Goal: Information Seeking & Learning: Learn about a topic

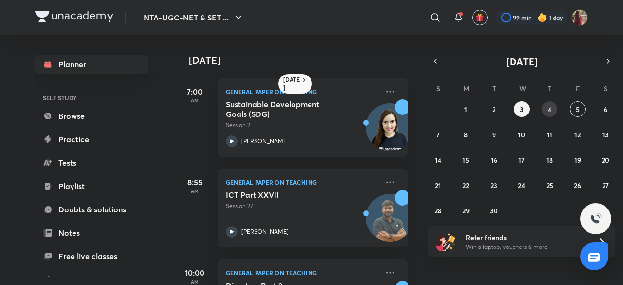
click at [548, 108] on abbr "4" at bounding box center [550, 109] width 4 height 9
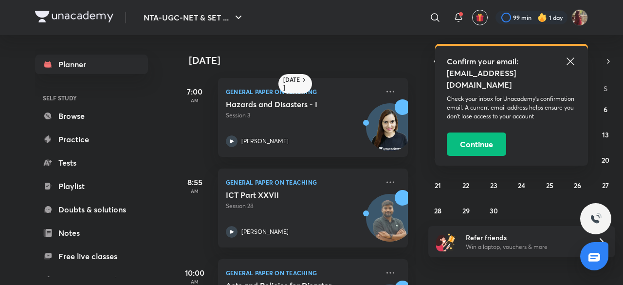
click at [573, 63] on icon at bounding box center [570, 60] width 7 height 7
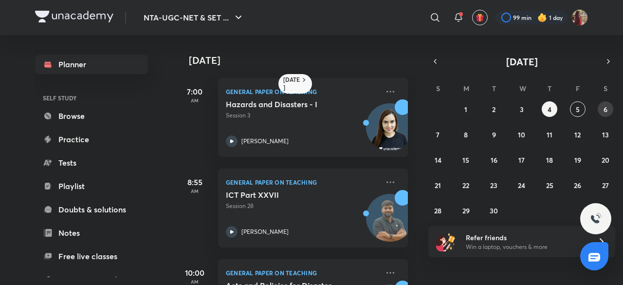
click at [604, 108] on abbr "6" at bounding box center [606, 109] width 4 height 9
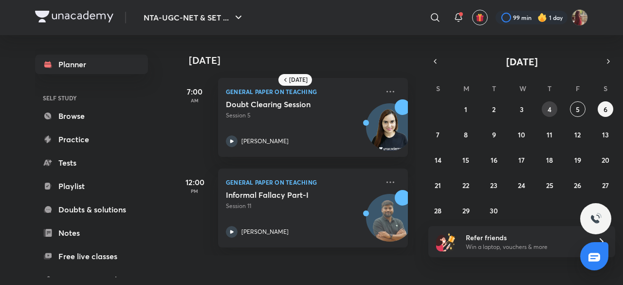
click at [546, 106] on button "4" at bounding box center [550, 109] width 16 height 16
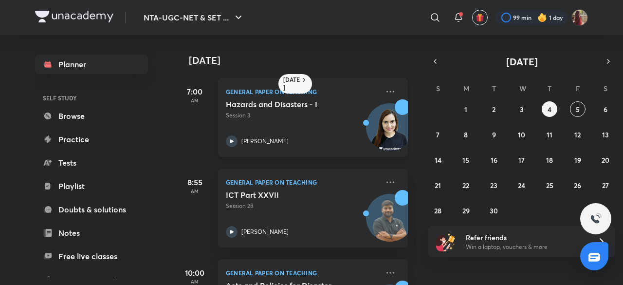
click at [230, 139] on icon at bounding box center [232, 141] width 12 height 12
click at [575, 109] on button "5" at bounding box center [578, 109] width 16 height 16
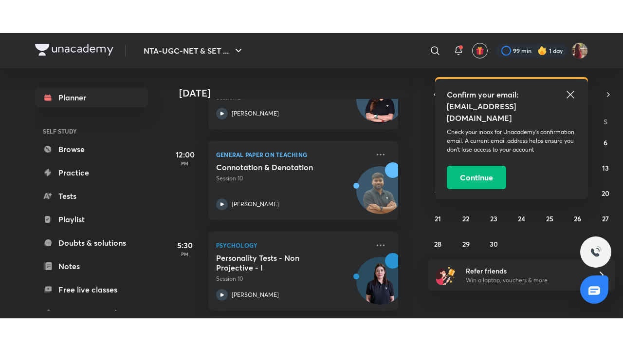
scroll to position [0, 10]
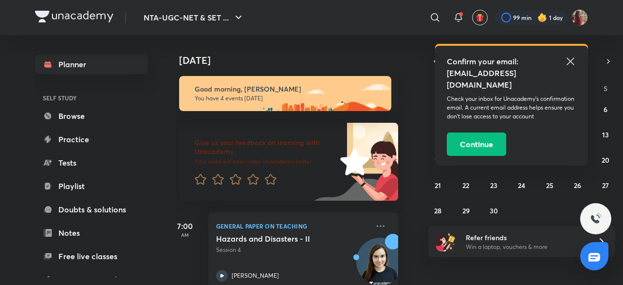
click at [573, 61] on icon at bounding box center [571, 62] width 12 height 12
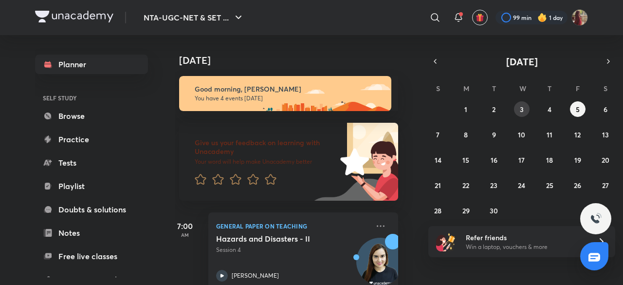
click at [523, 107] on abbr "3" at bounding box center [522, 109] width 4 height 9
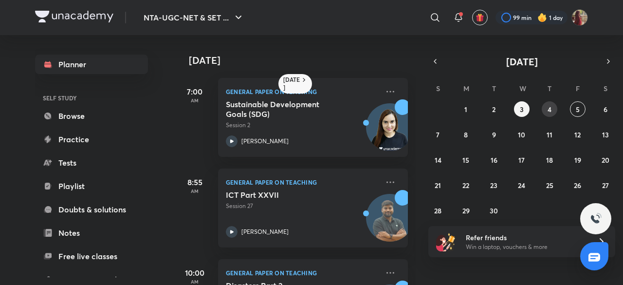
click at [546, 109] on button "4" at bounding box center [550, 109] width 16 height 16
click at [232, 141] on icon at bounding box center [231, 140] width 3 height 3
